Goal: Task Accomplishment & Management: Manage account settings

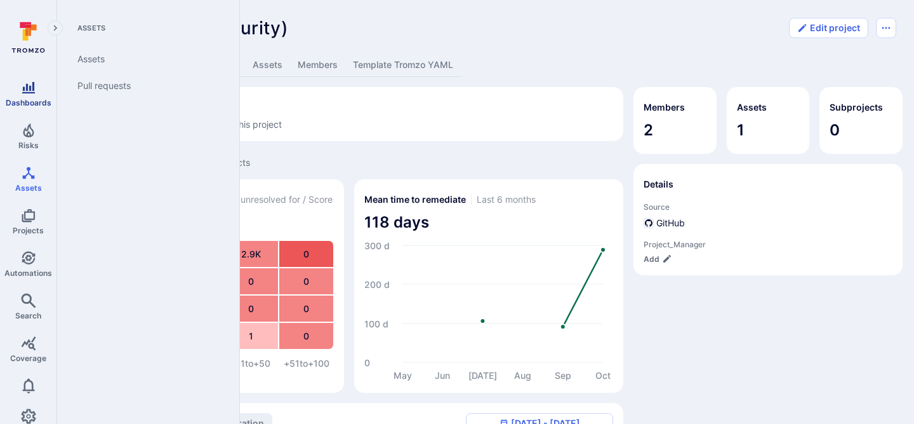
click at [25, 98] on span "Dashboards" at bounding box center [29, 103] width 46 height 10
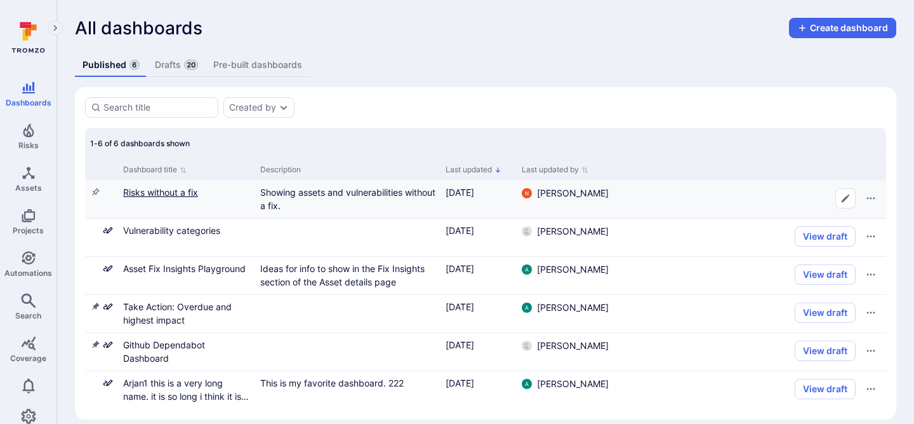
click at [157, 191] on link "Risks without a fix" at bounding box center [160, 192] width 75 height 11
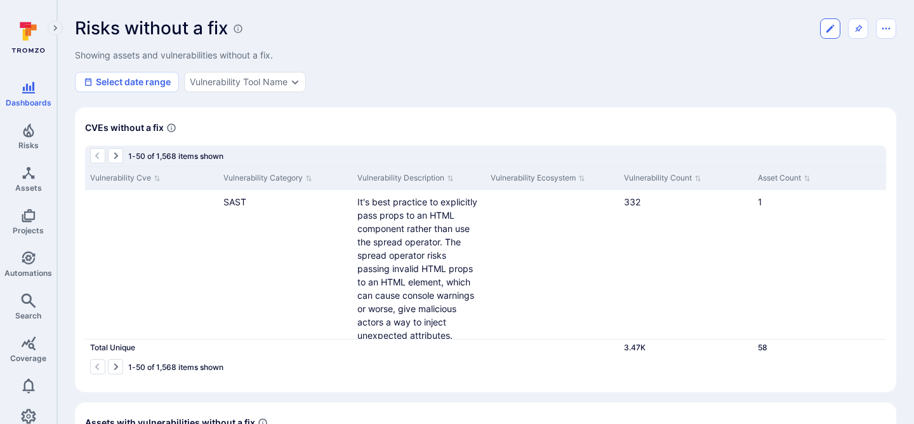
click at [833, 26] on icon "Edit dashboard" at bounding box center [831, 28] width 10 height 10
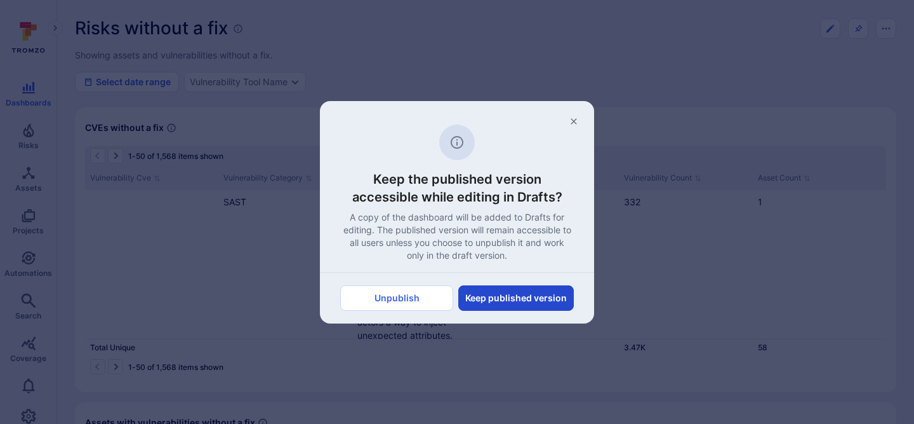
click at [495, 299] on button "Keep published version" at bounding box center [517, 297] width 116 height 25
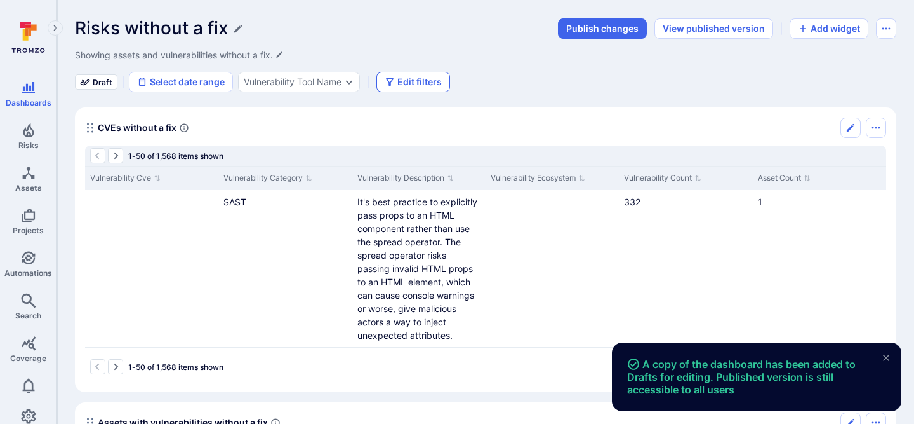
click at [430, 74] on button "Edit filters" at bounding box center [414, 82] width 74 height 20
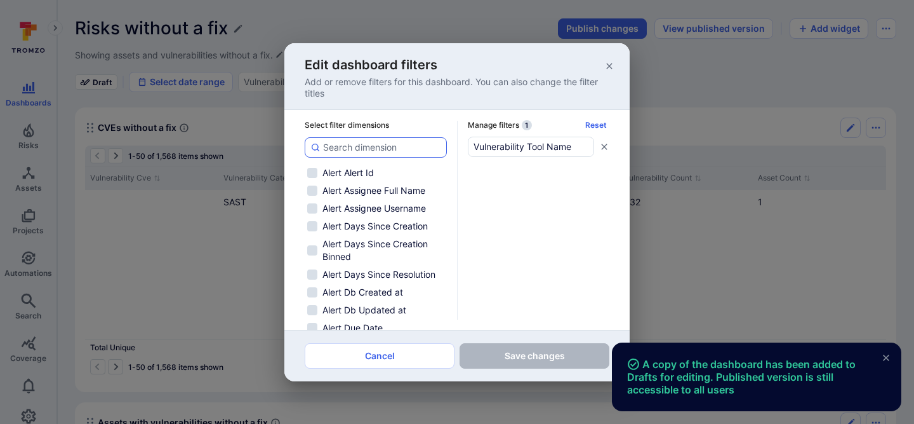
click at [347, 138] on div at bounding box center [376, 147] width 142 height 20
click at [347, 141] on input at bounding box center [382, 147] width 118 height 13
type input "p"
checkbox input "false"
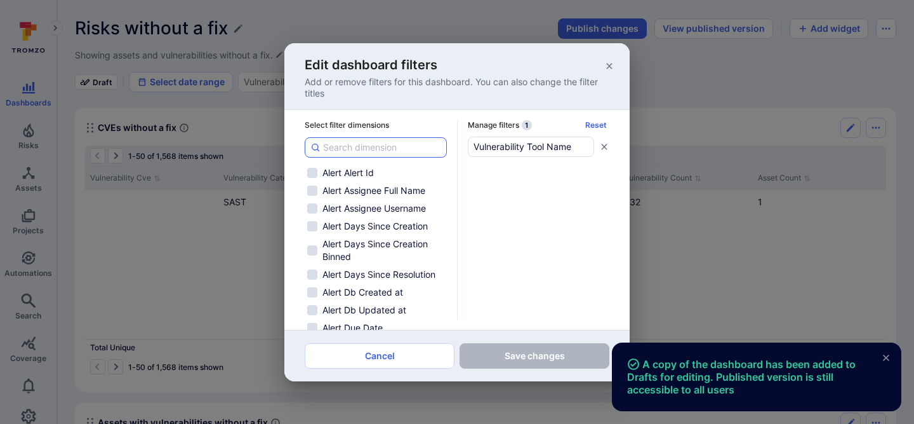
checkbox input "false"
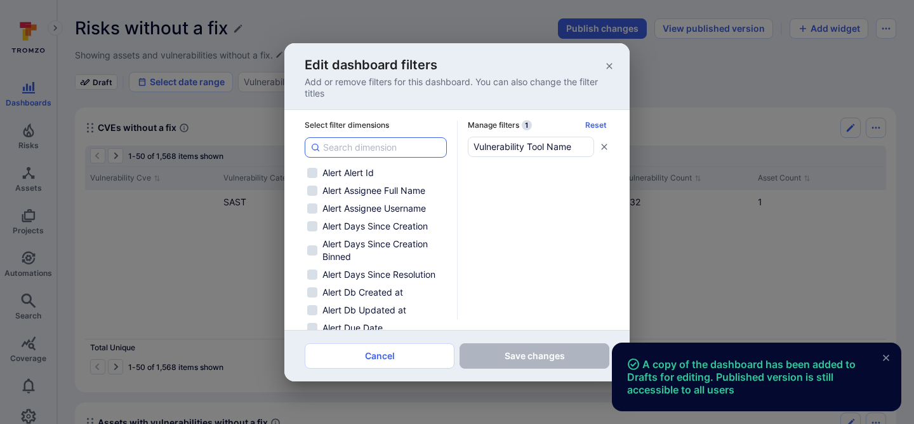
checkbox input "false"
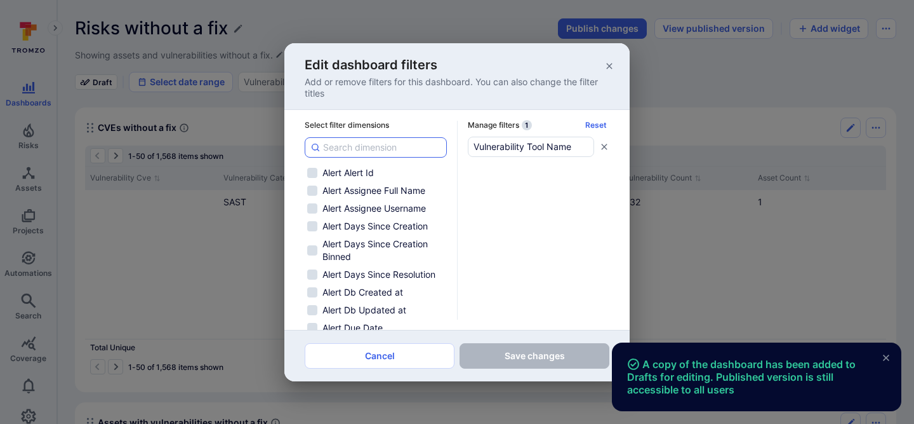
checkbox input "false"
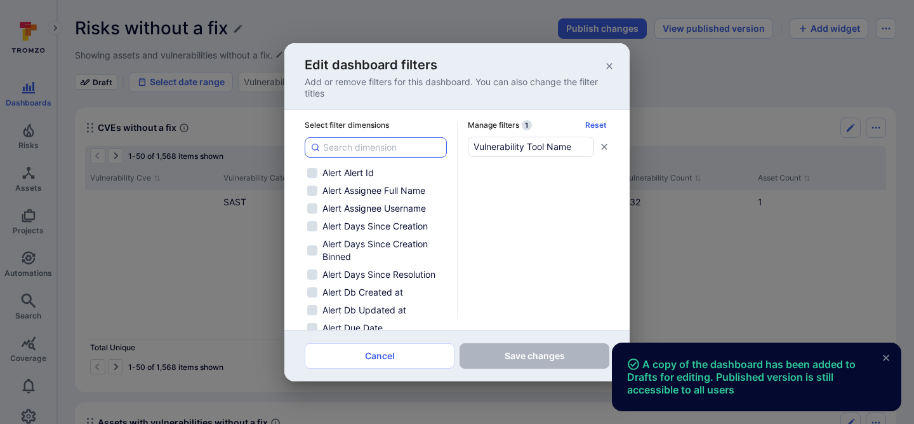
checkbox input "false"
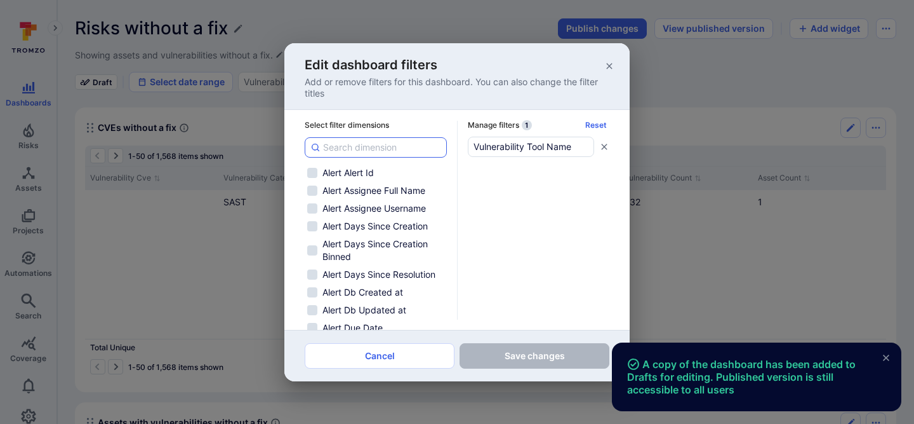
checkbox input "false"
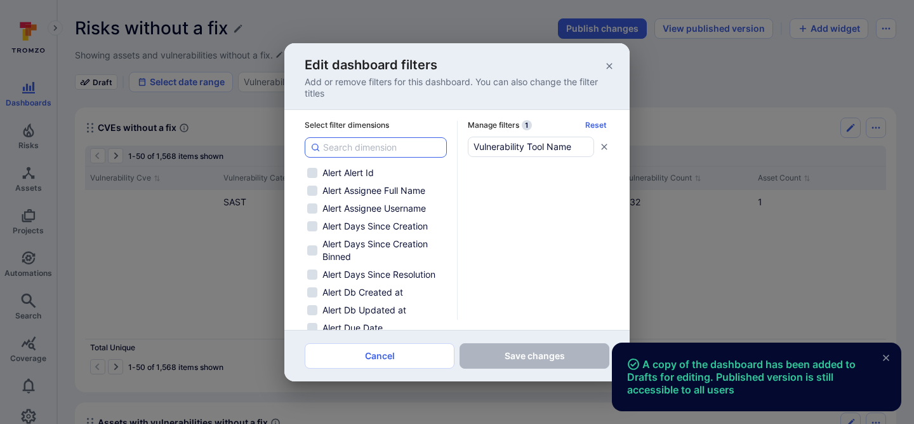
checkbox input "false"
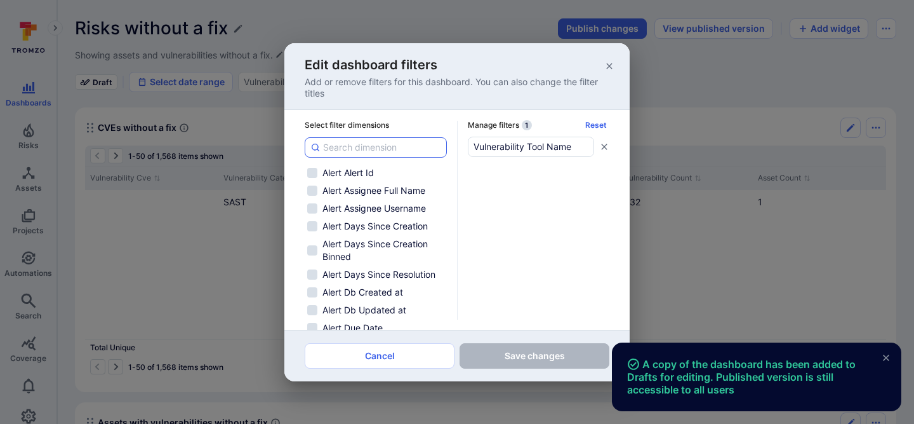
checkbox input "false"
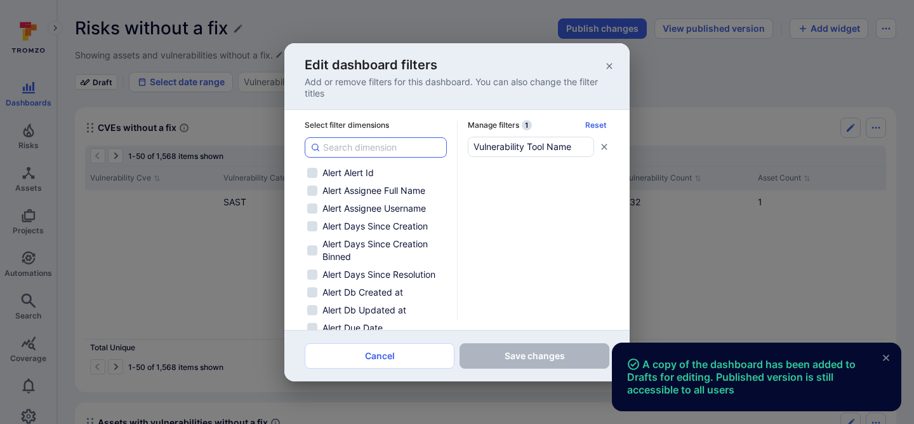
checkbox input "false"
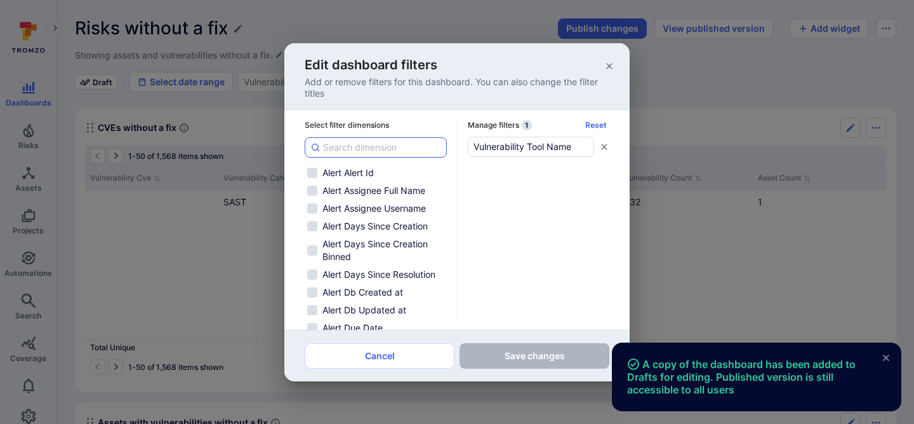
checkbox input "false"
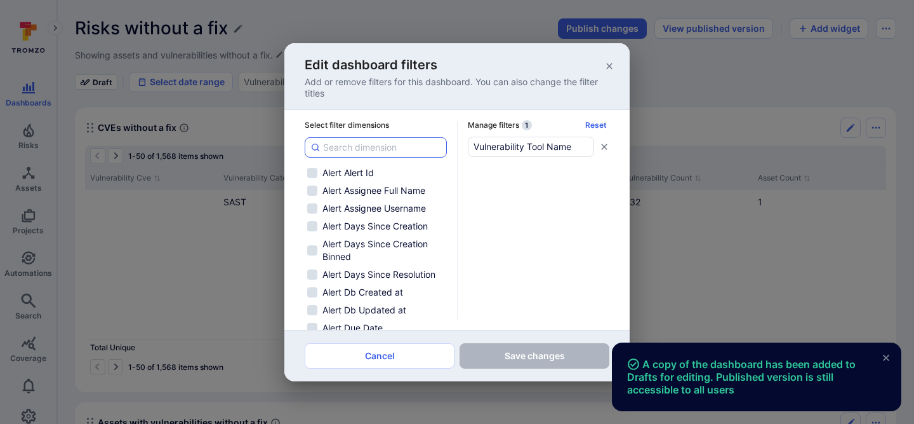
checkbox input "false"
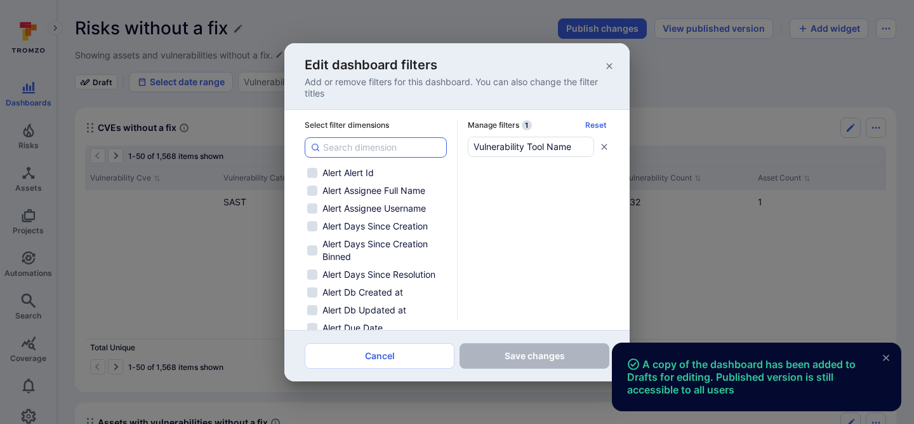
checkbox input "false"
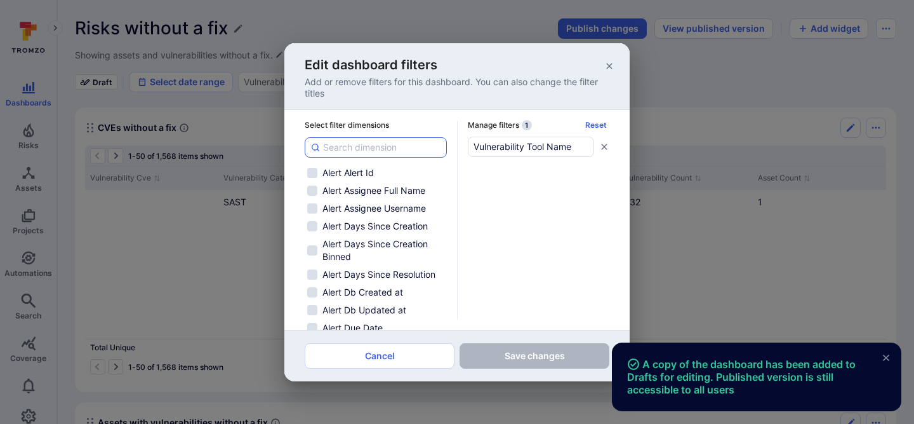
checkbox input "false"
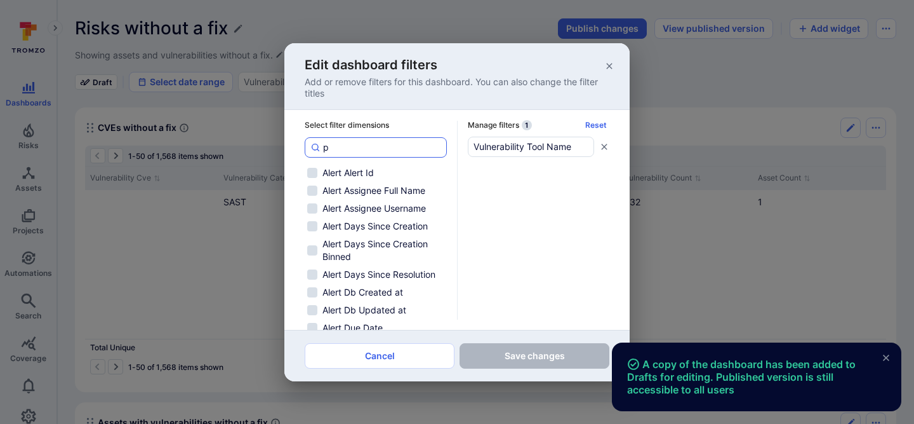
checkbox input "false"
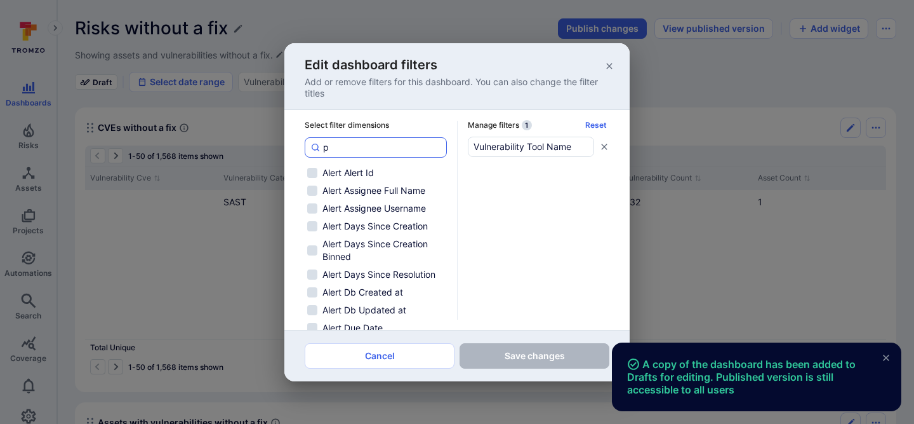
checkbox input "false"
type input "pr"
checkbox input "false"
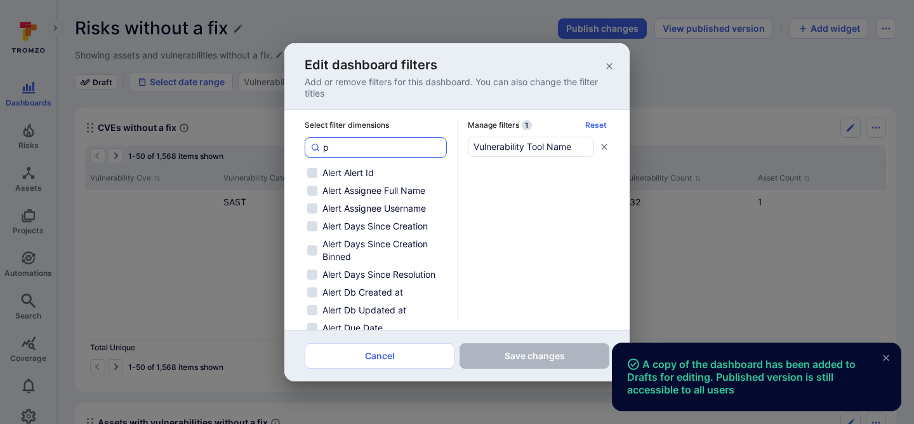
checkbox input "false"
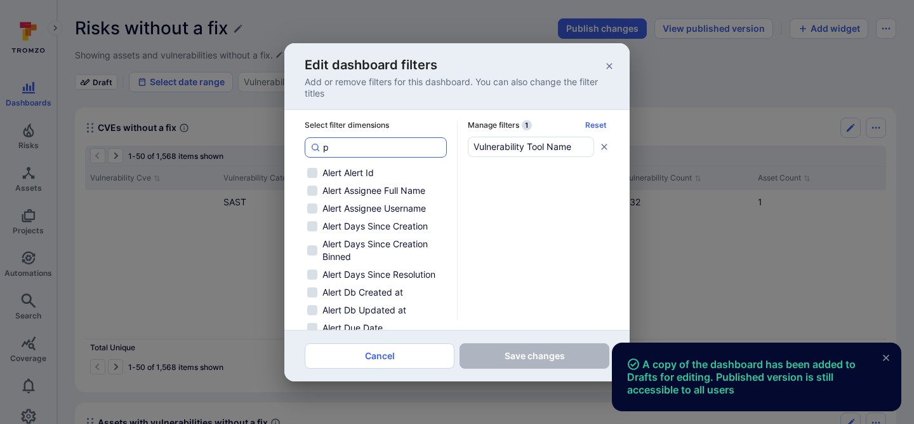
checkbox input "false"
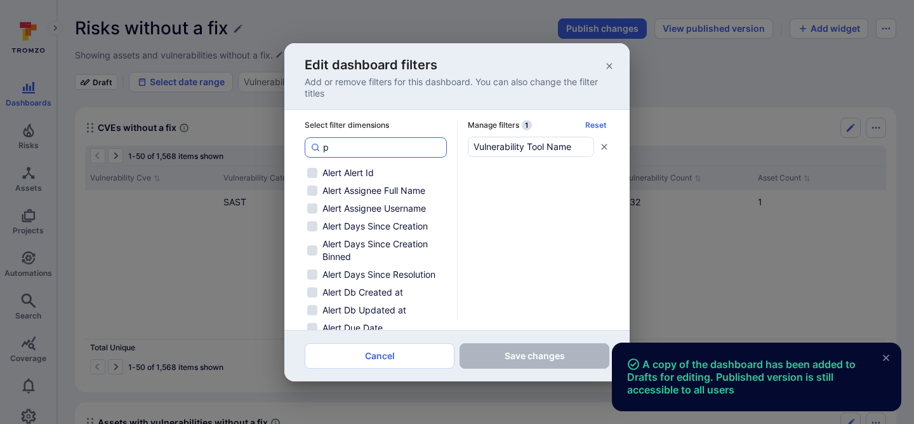
checkbox input "false"
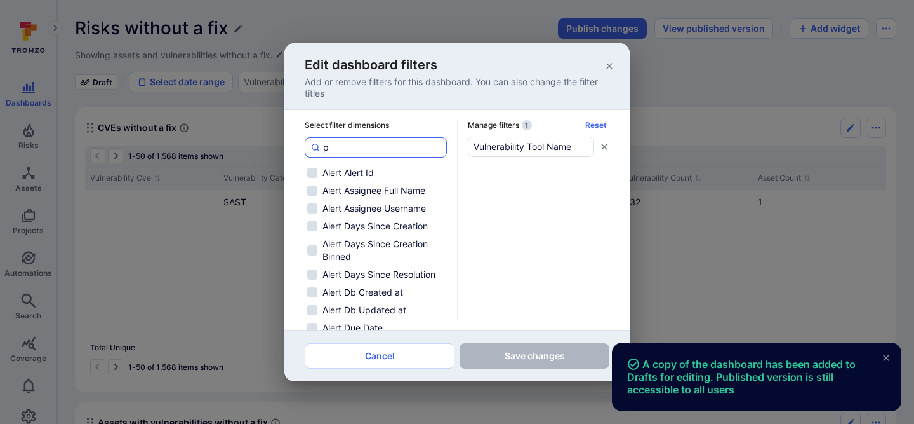
checkbox input "false"
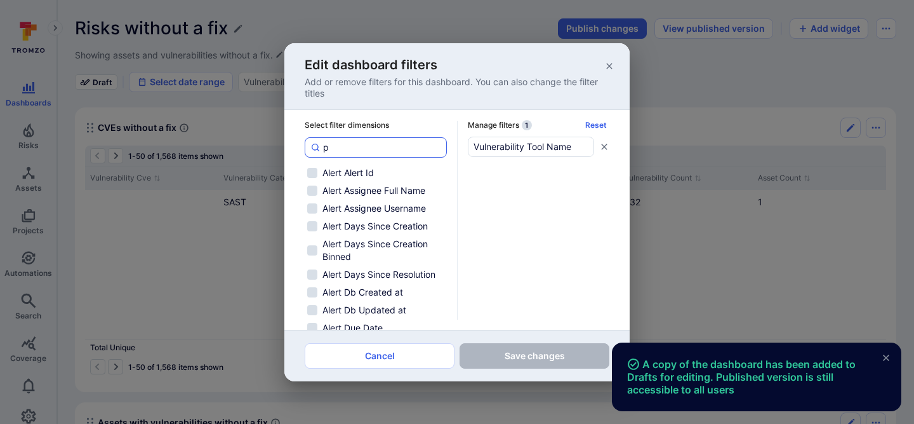
checkbox input "false"
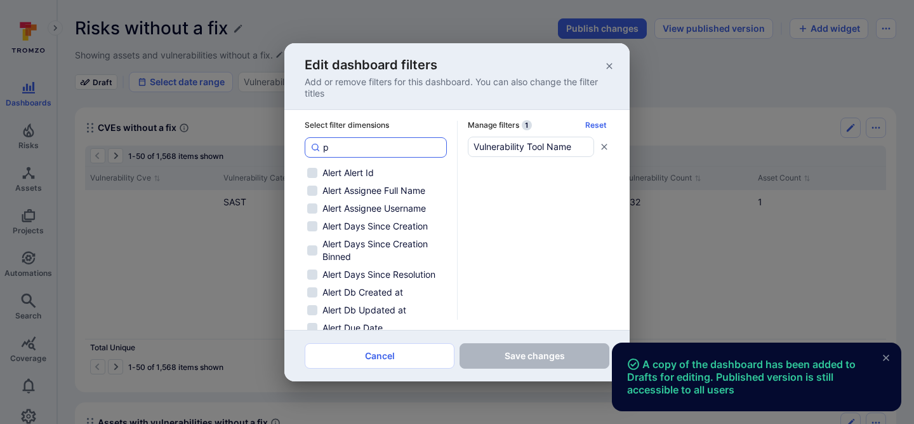
checkbox input "false"
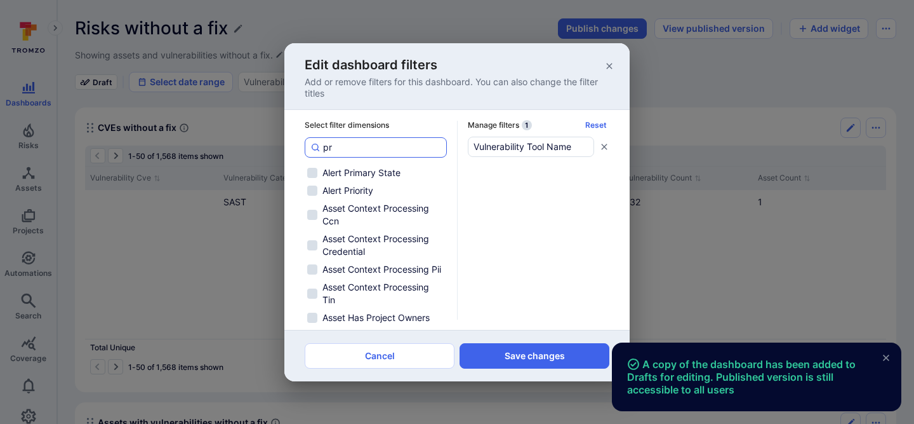
type input "pro"
checkbox input "false"
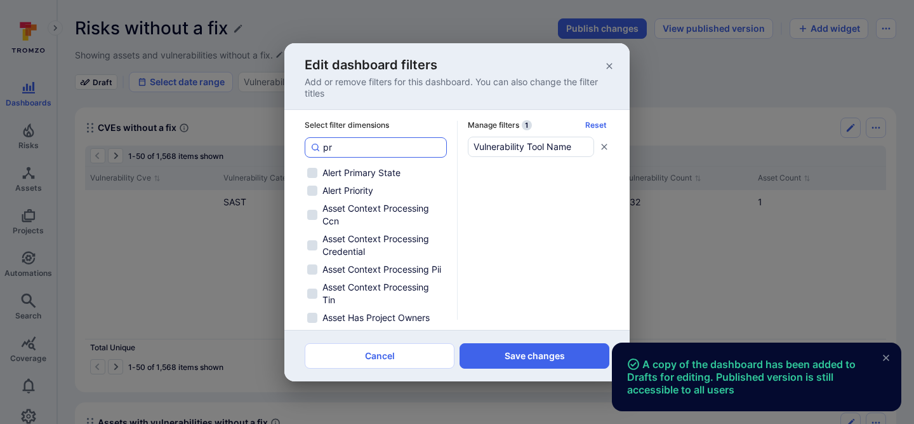
checkbox input "false"
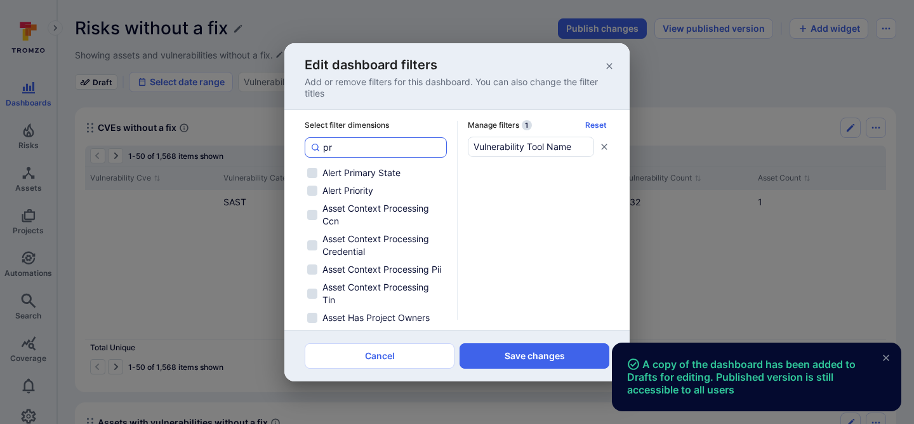
checkbox input "false"
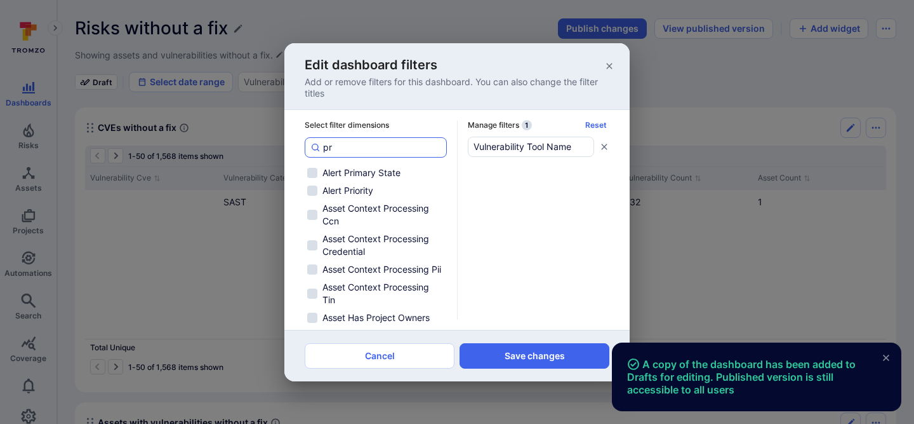
checkbox input "false"
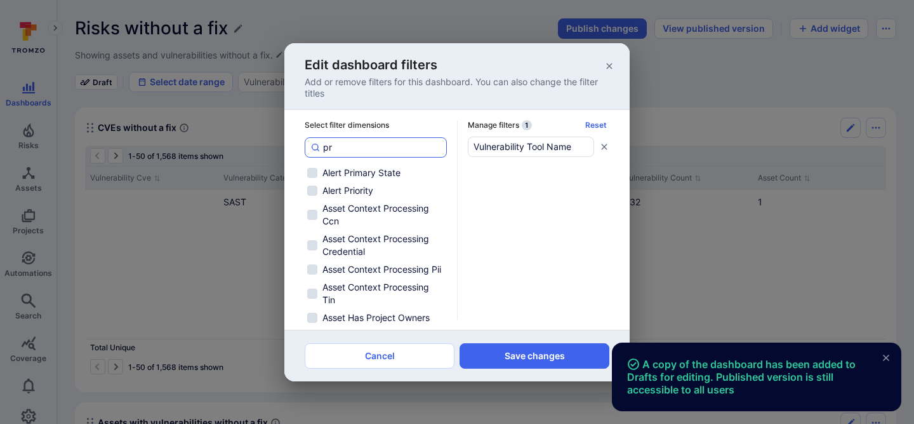
checkbox input "false"
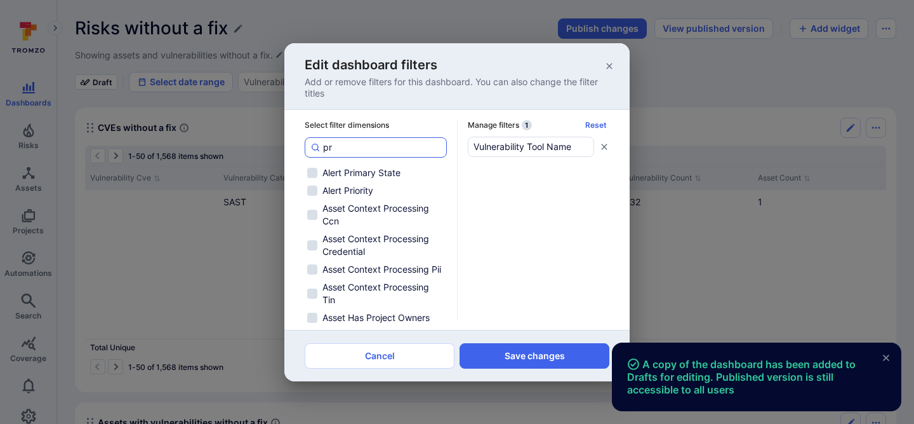
checkbox input "false"
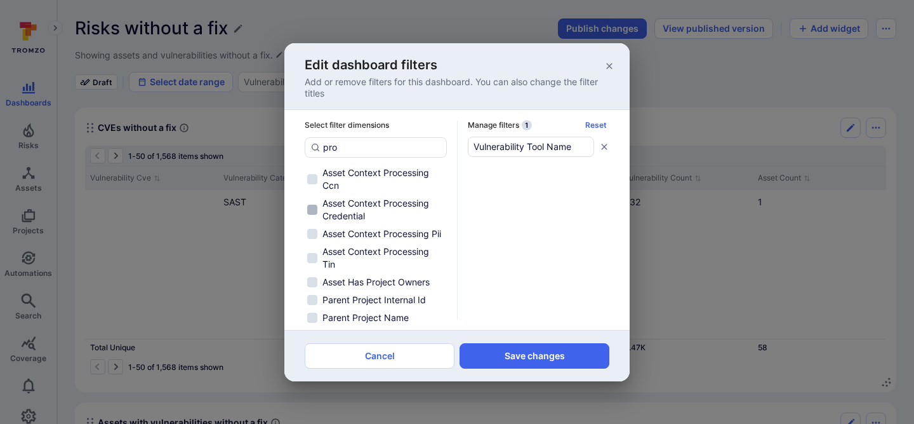
type input "proj"
checkbox input "false"
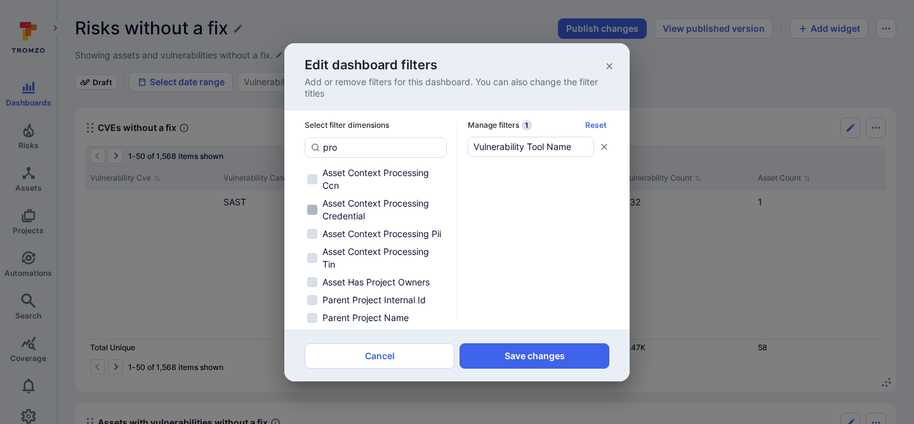
checkbox input "false"
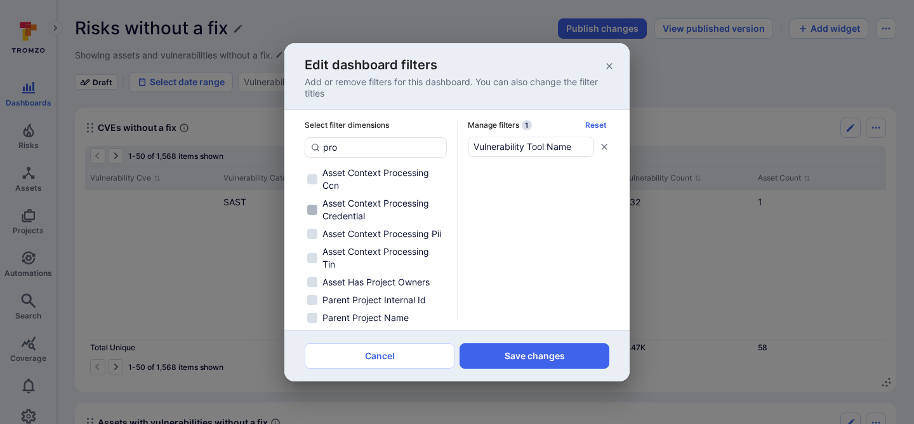
checkbox input "false"
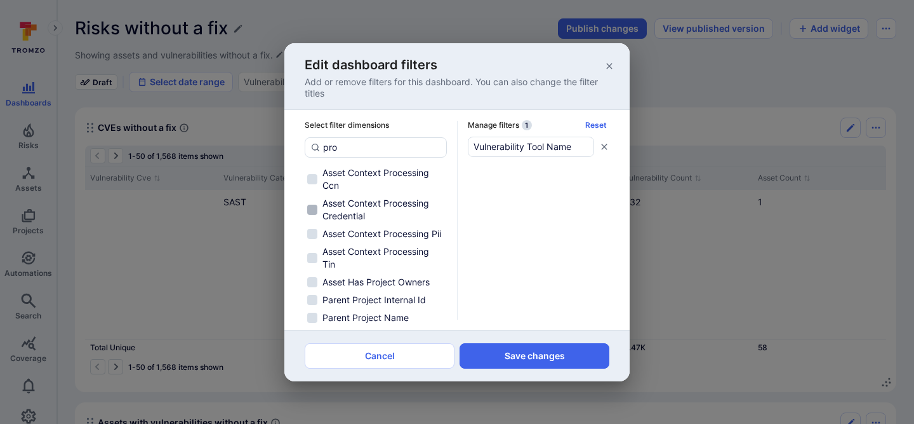
checkbox input "false"
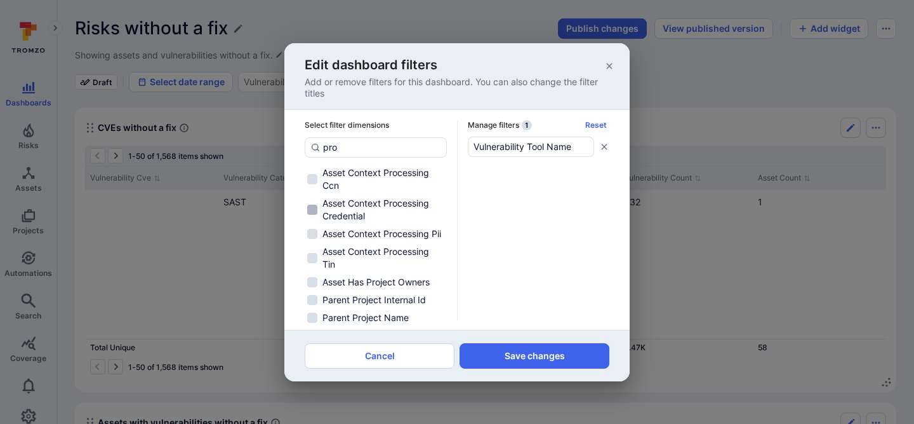
checkbox input "false"
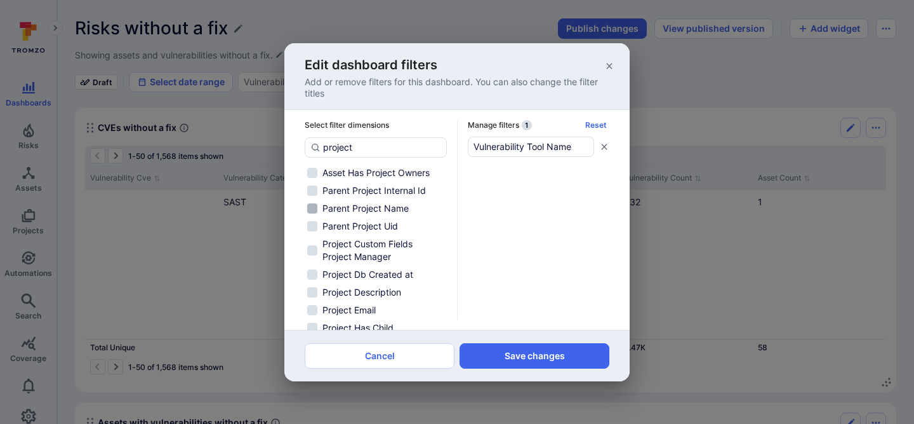
type input "project n"
checkbox input "false"
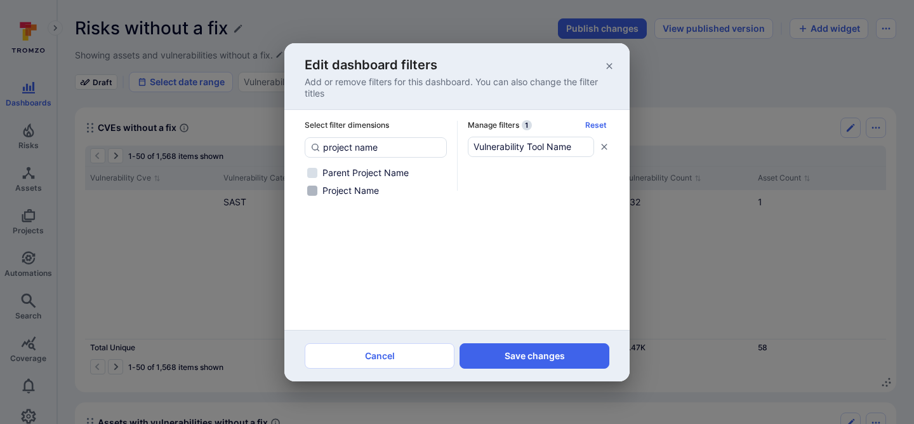
type input "project name"
click at [314, 187] on input "Project Name" at bounding box center [312, 190] width 10 height 10
checkbox input "true"
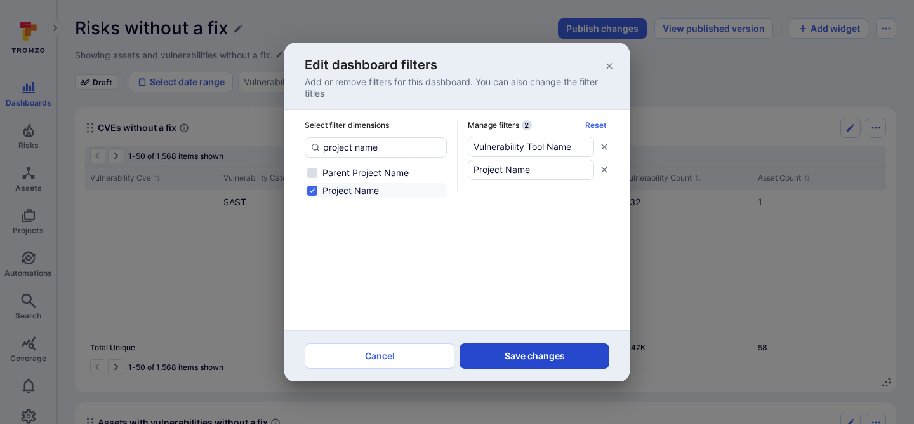
click at [533, 361] on button "Save changes" at bounding box center [535, 355] width 150 height 25
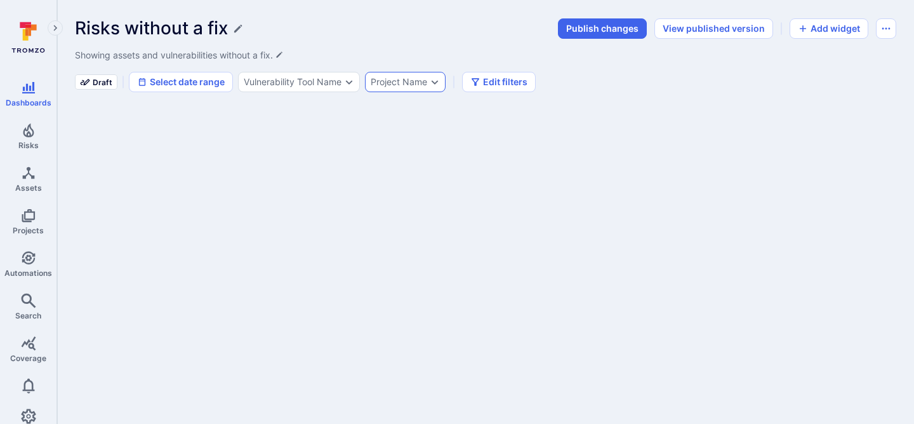
click at [401, 86] on div "Project Name" at bounding box center [399, 82] width 57 height 10
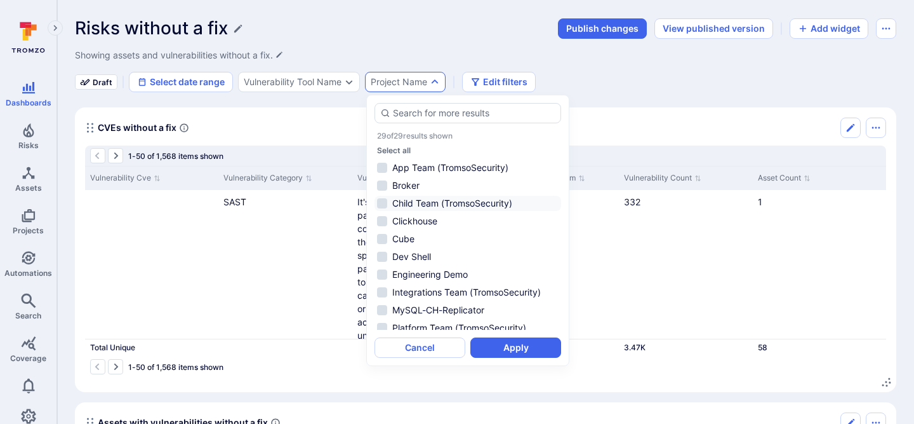
click at [384, 203] on li "Child Team (TromsoSecurity)" at bounding box center [468, 203] width 187 height 15
click at [416, 350] on button "Cancel" at bounding box center [420, 347] width 91 height 20
